Goal: Find specific page/section: Find specific page/section

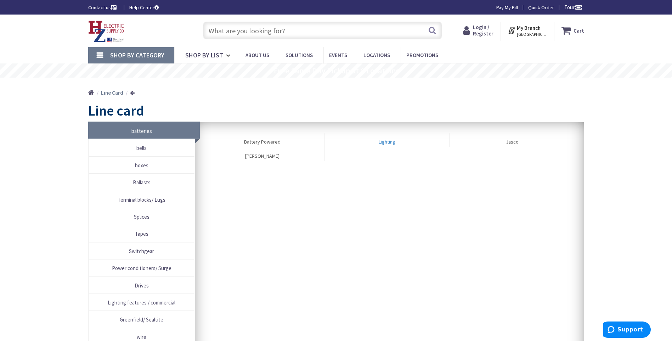
click at [392, 142] on link "Lighting" at bounding box center [387, 140] width 125 height 14
click at [382, 140] on link "Lighting" at bounding box center [387, 140] width 125 height 14
click at [248, 30] on input "text" at bounding box center [322, 31] width 239 height 18
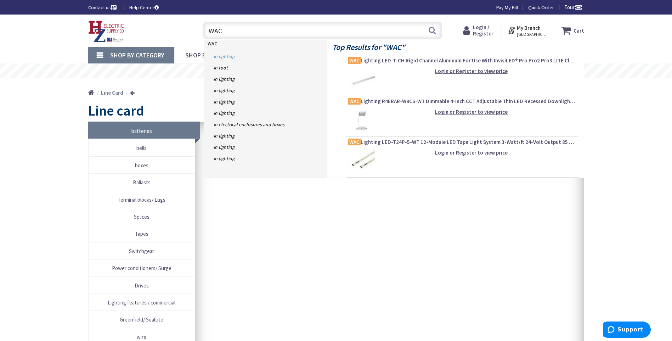
type input "WAC"
click at [228, 55] on link "in Lighting" at bounding box center [265, 56] width 123 height 11
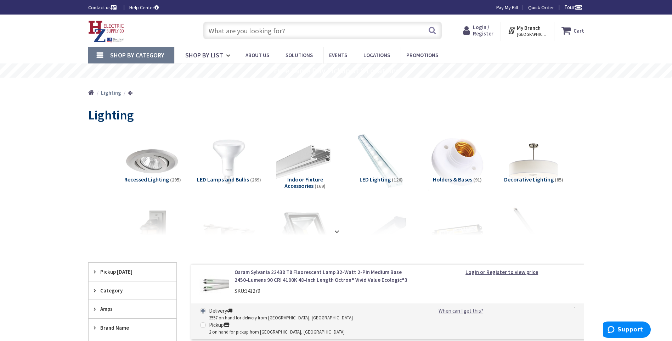
click at [316, 180] on span "Indoor Fixture Accessories" at bounding box center [303, 182] width 39 height 13
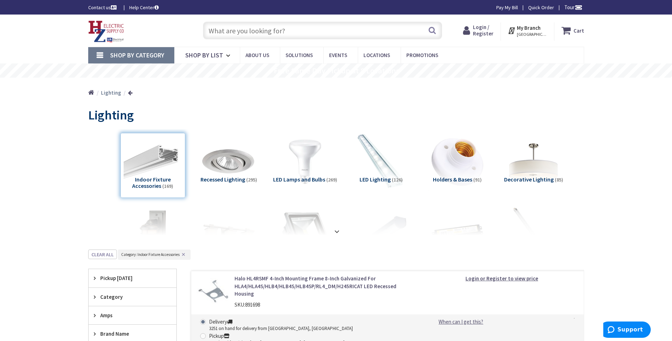
click at [244, 28] on input "text" at bounding box center [322, 31] width 239 height 18
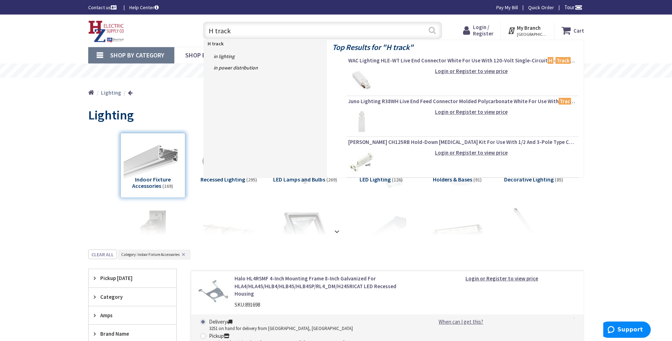
type input "H track"
click at [432, 30] on button "Search" at bounding box center [431, 30] width 9 height 16
